Goal: Information Seeking & Learning: Learn about a topic

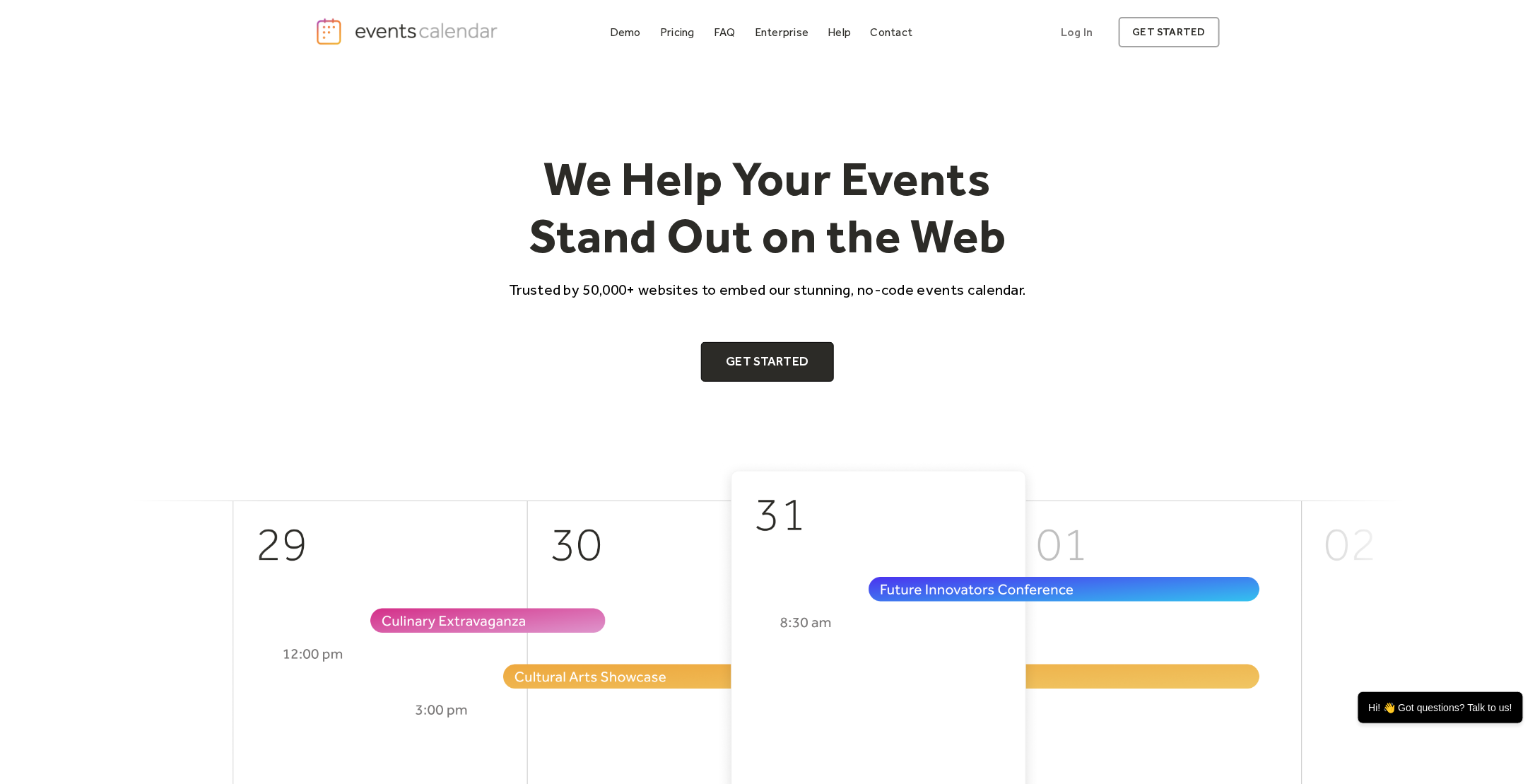
click at [1184, 419] on div "We Help Your Events Stand Out on the Web Trusted by 50,000+ websites to embed o…" at bounding box center [768, 262] width 905 height 396
click at [670, 35] on div "Pricing" at bounding box center [677, 31] width 35 height 8
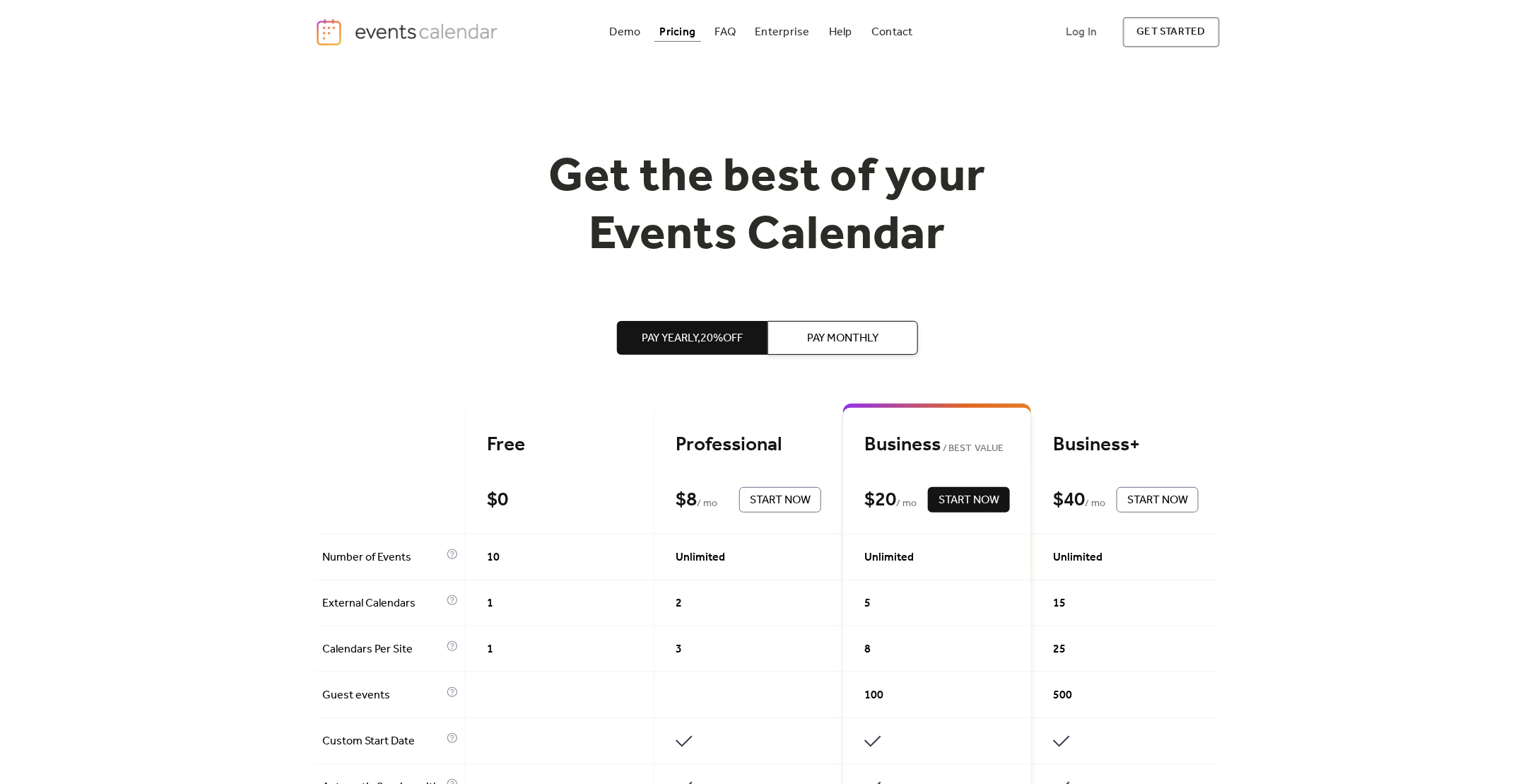
click at [837, 334] on span "Pay Monthly" at bounding box center [843, 338] width 72 height 17
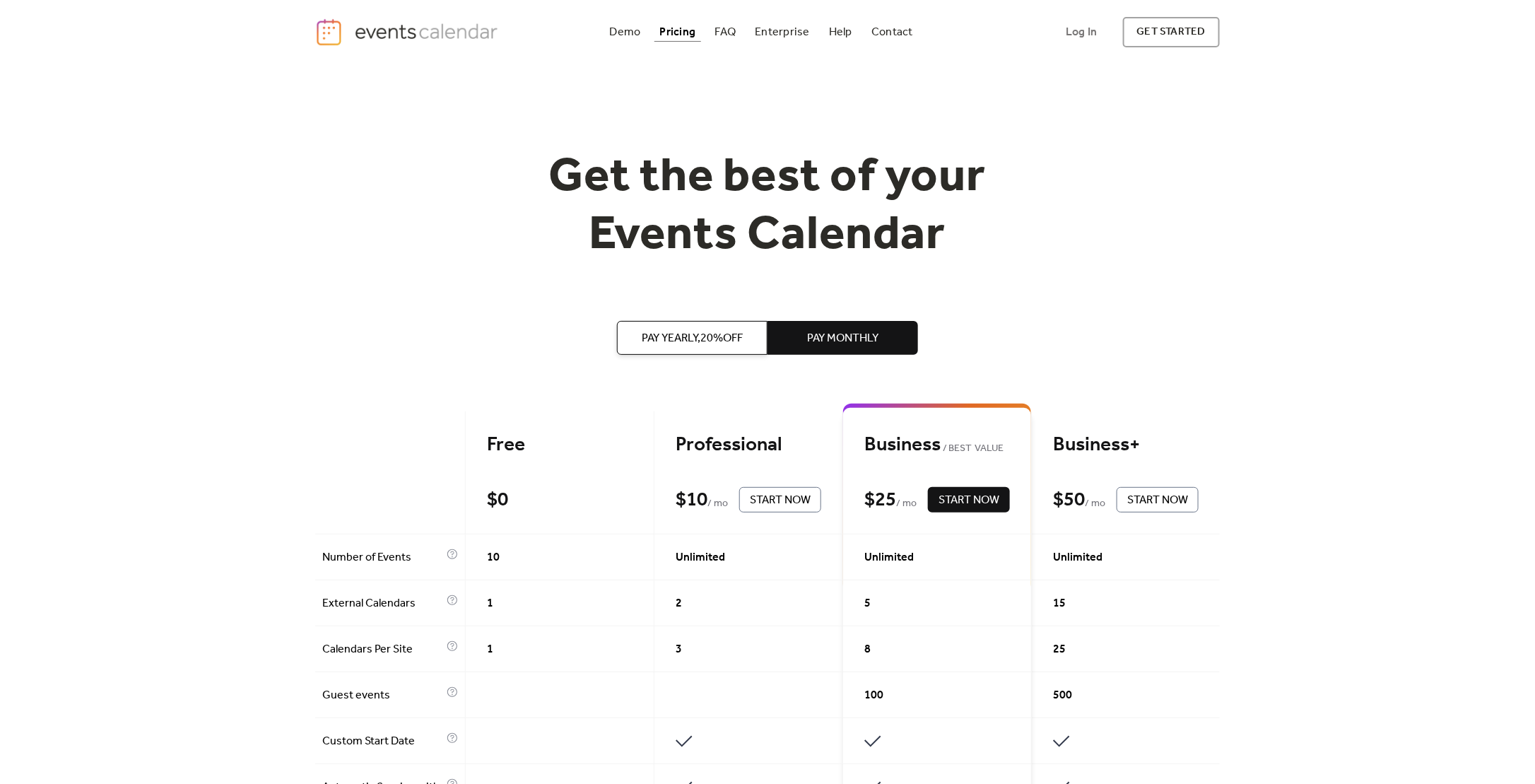
click at [681, 340] on span "Pay Yearly, 20% off" at bounding box center [692, 338] width 101 height 17
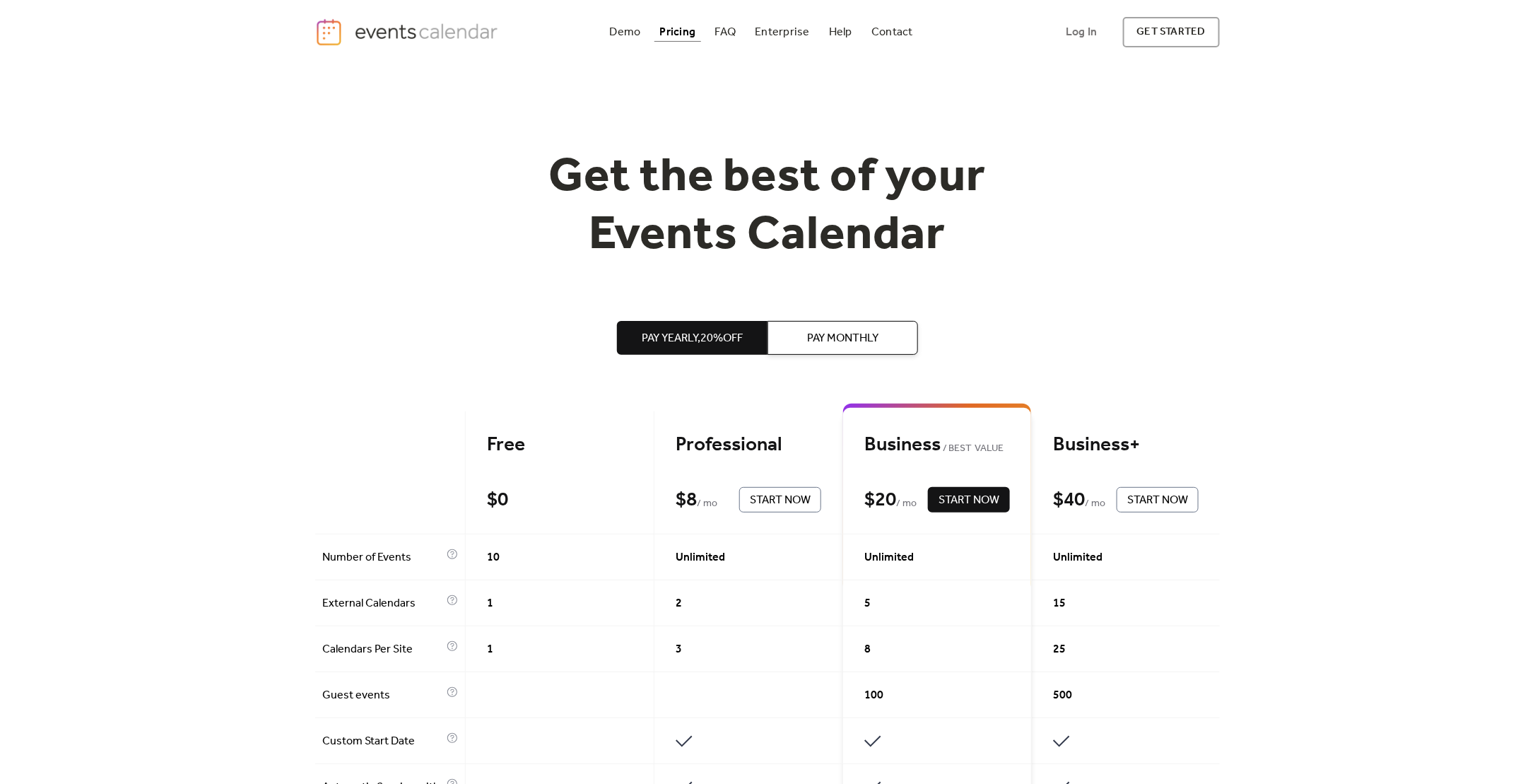
click at [827, 336] on span "Pay Monthly" at bounding box center [843, 338] width 72 height 17
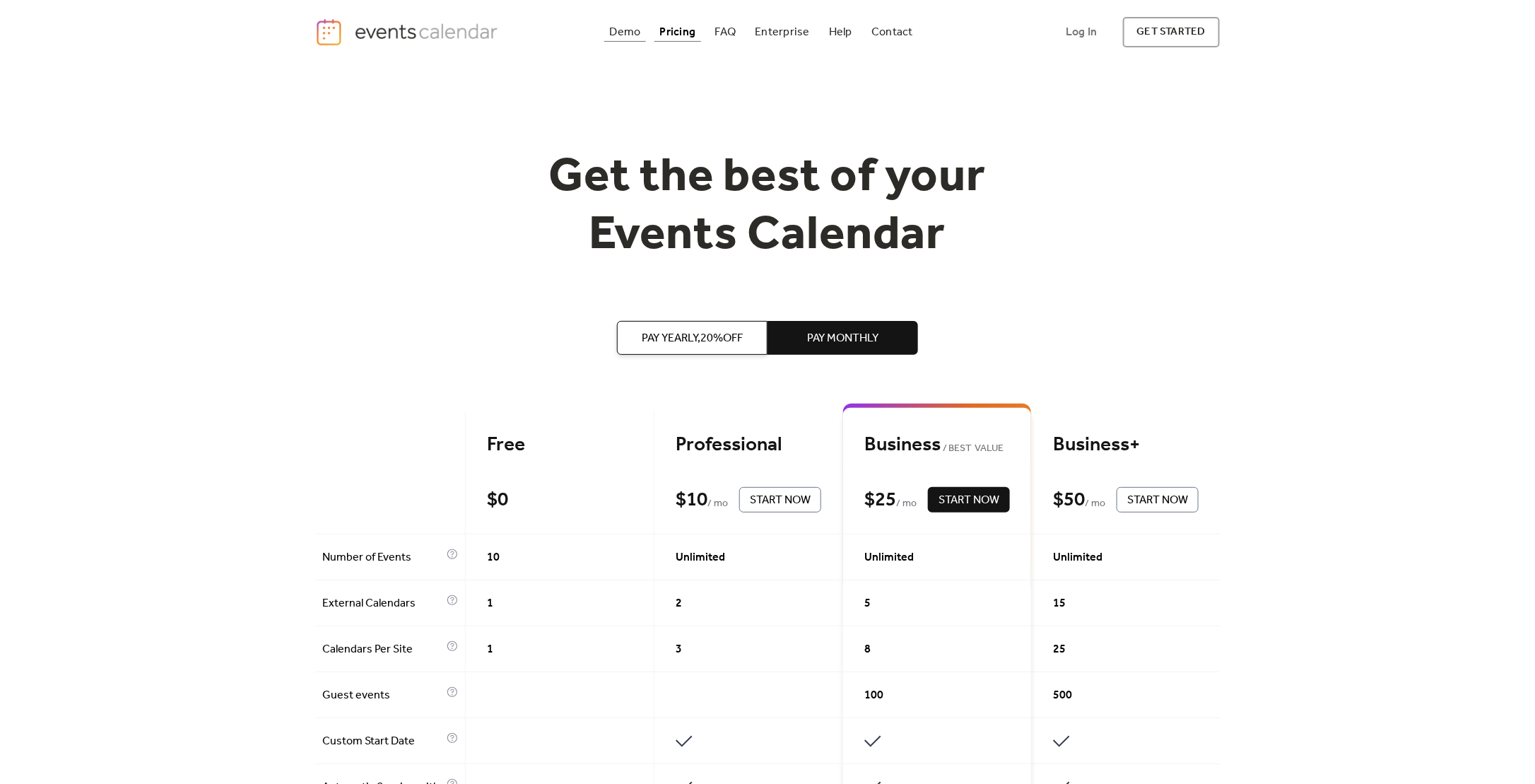
click at [634, 28] on div "Demo" at bounding box center [626, 31] width 31 height 8
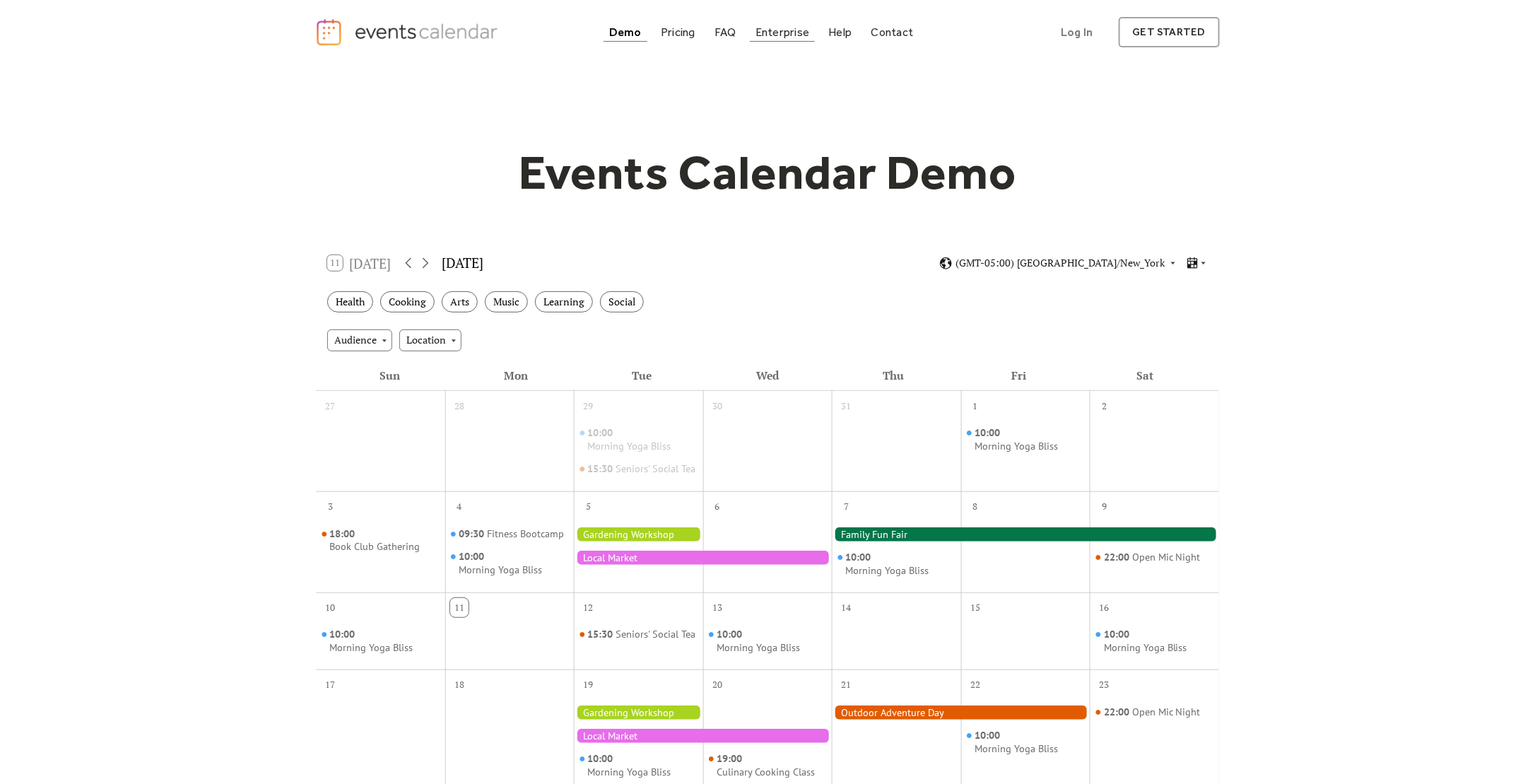
click at [778, 31] on div "Enterprise" at bounding box center [781, 31] width 53 height 8
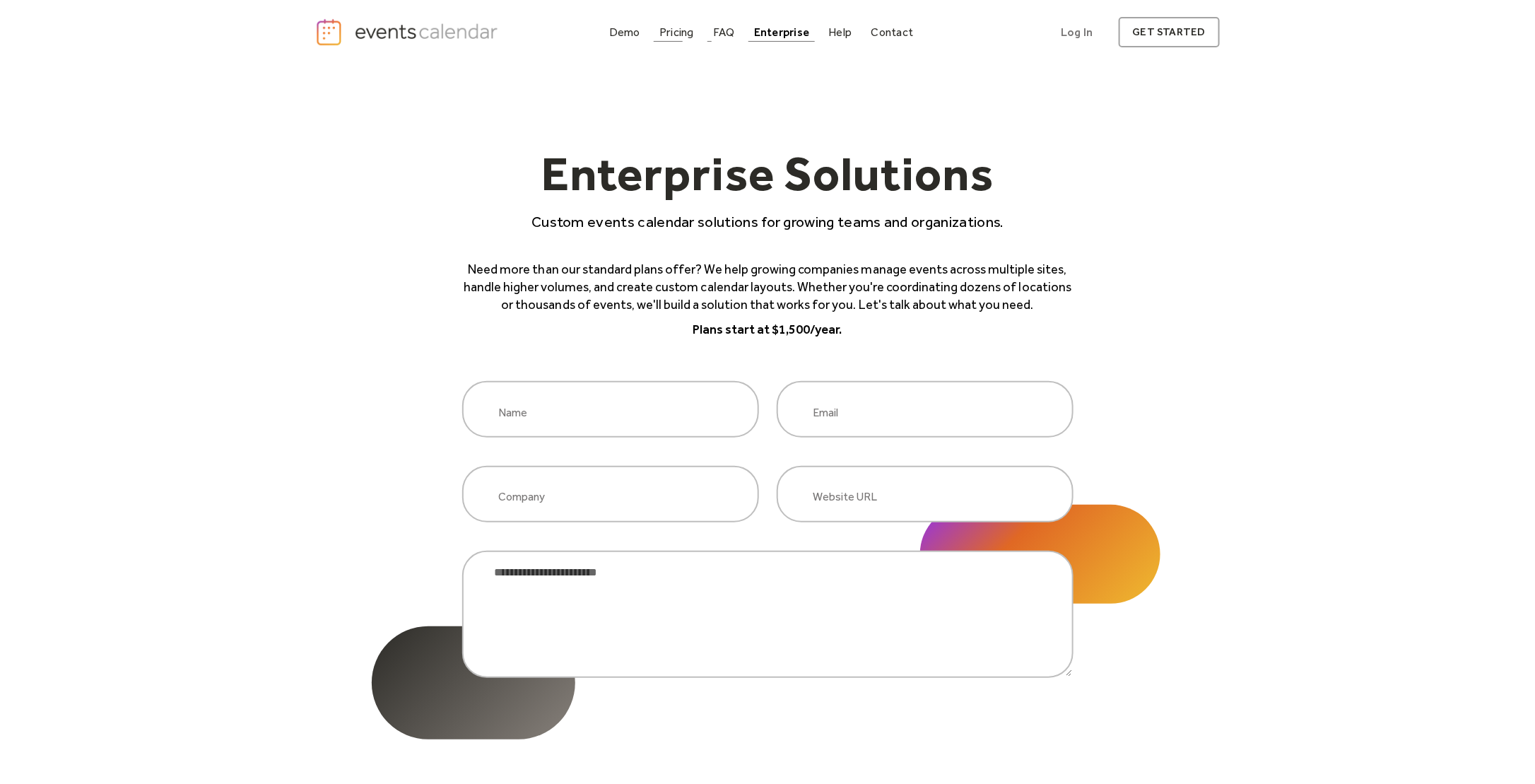
click at [681, 31] on div "Pricing" at bounding box center [677, 31] width 35 height 8
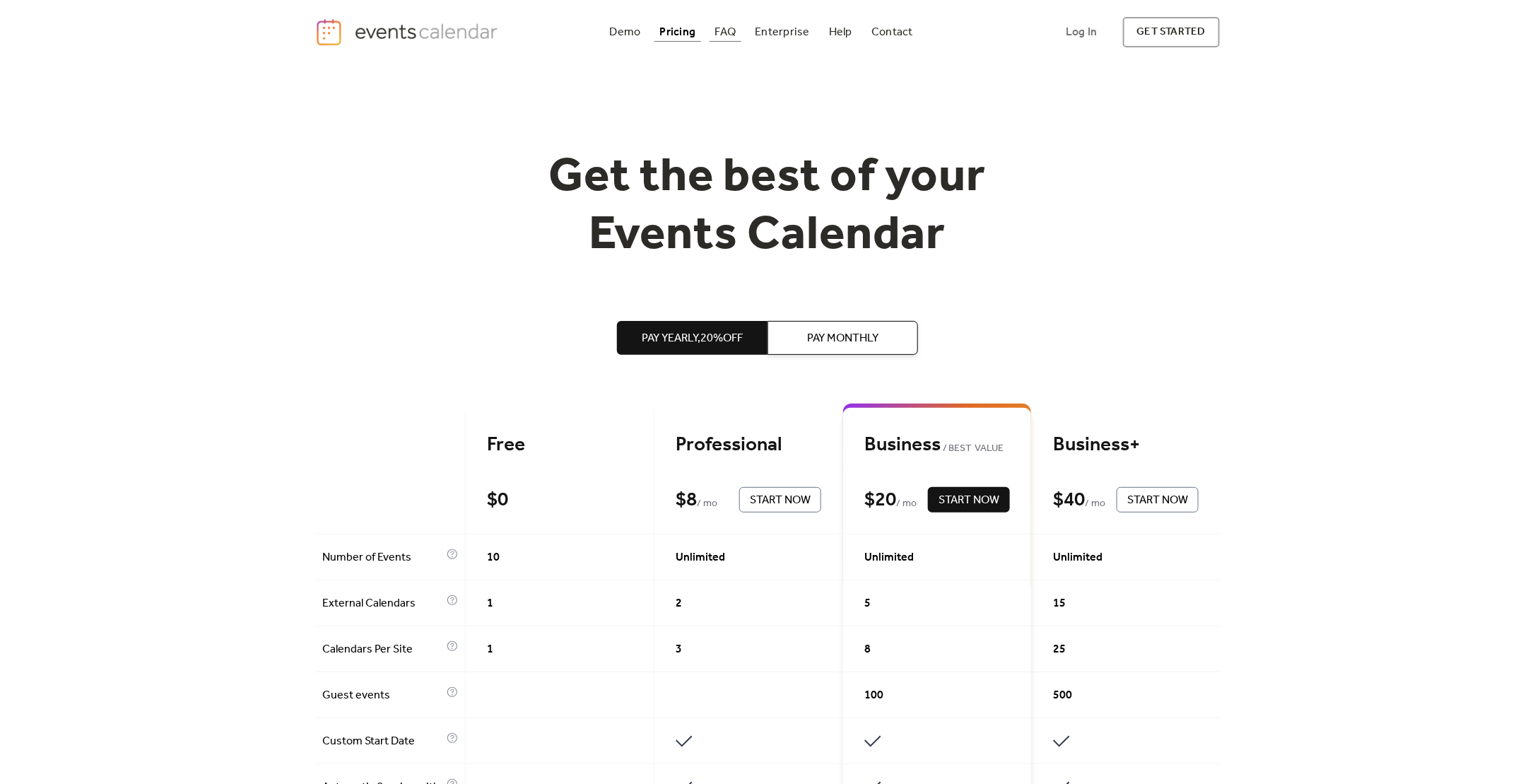
click at [731, 35] on div "FAQ" at bounding box center [726, 31] width 21 height 8
